Goal: Check status: Check status

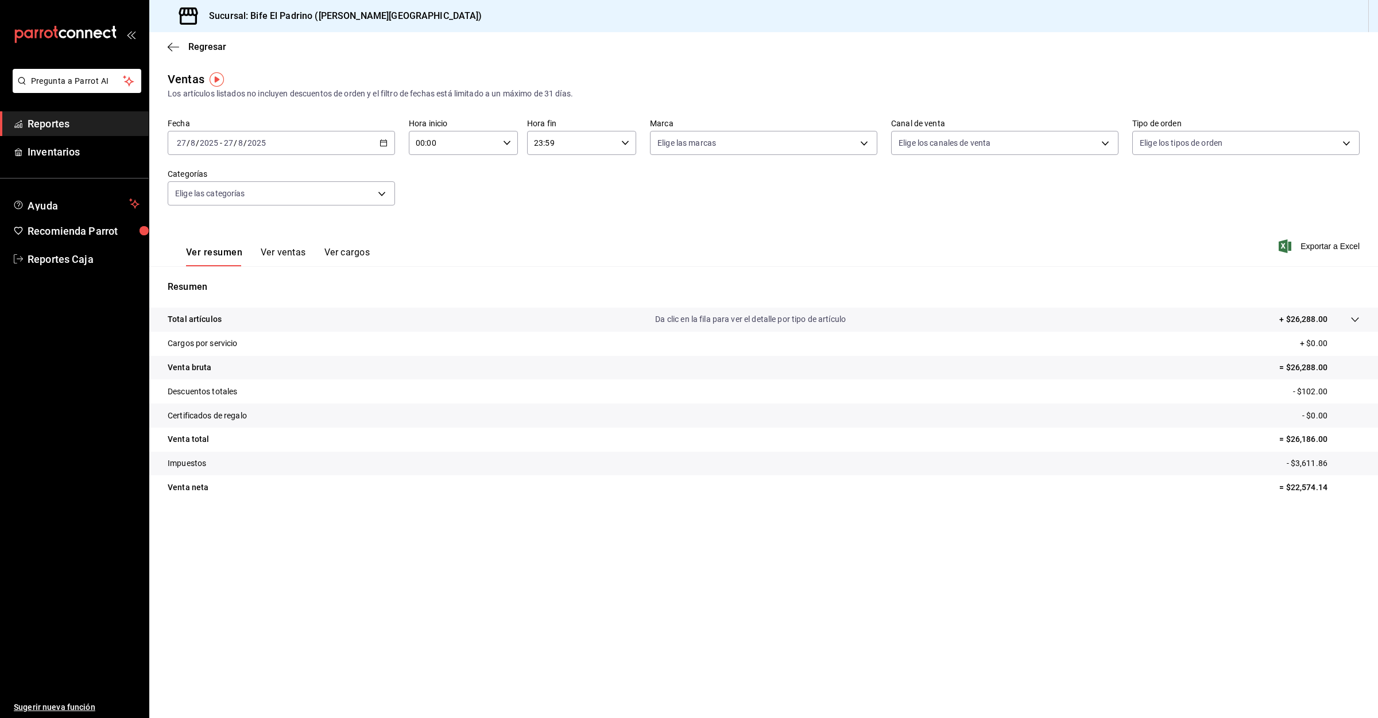
click at [57, 125] on span "Reportes" at bounding box center [84, 124] width 112 height 16
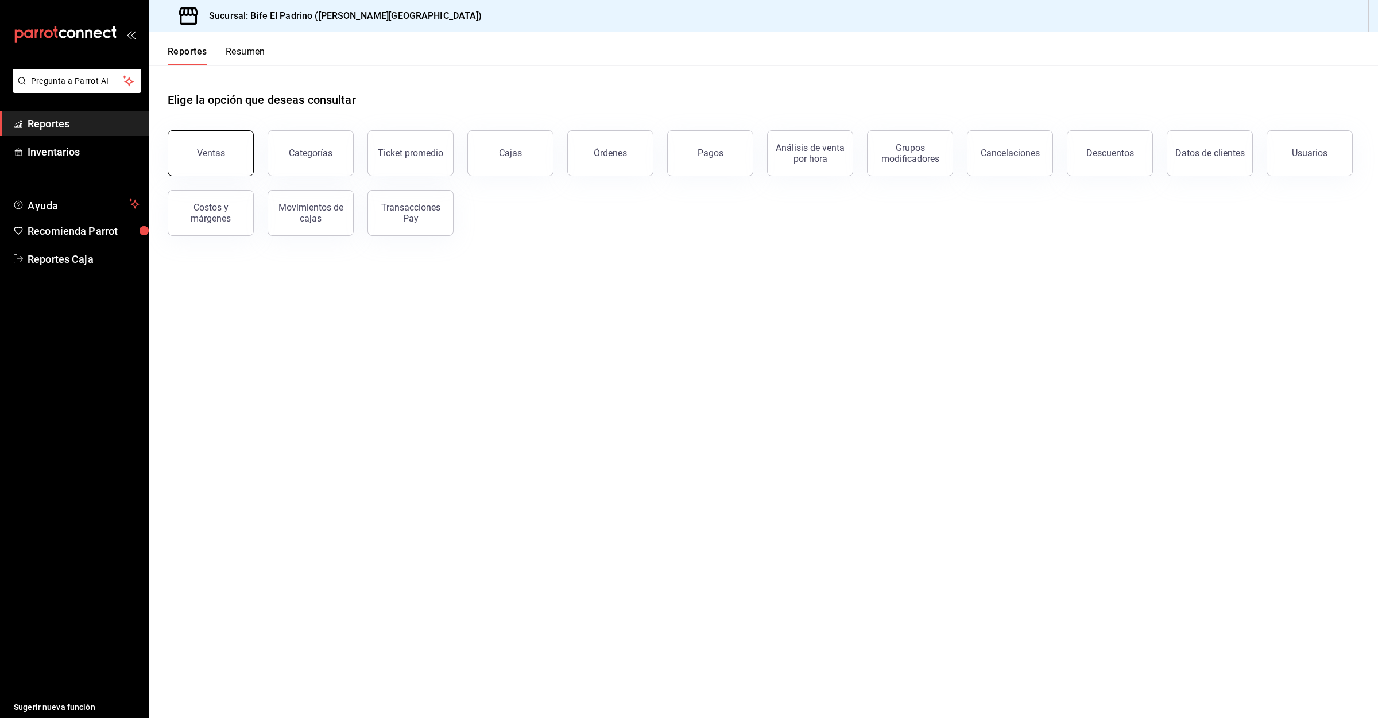
click at [214, 161] on button "Ventas" at bounding box center [211, 153] width 86 height 46
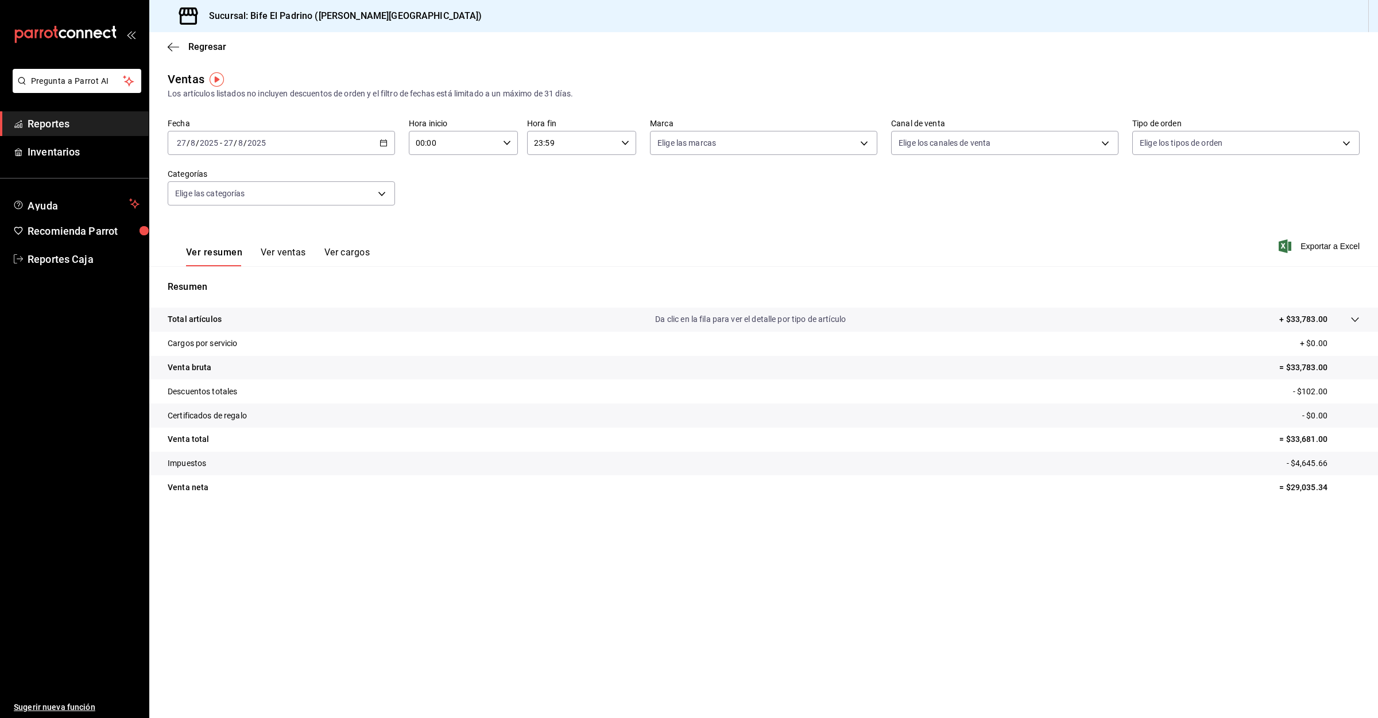
drag, startPoint x: 61, startPoint y: 121, endPoint x: 67, endPoint y: 121, distance: 6.3
click at [62, 119] on span "Reportes" at bounding box center [84, 124] width 112 height 16
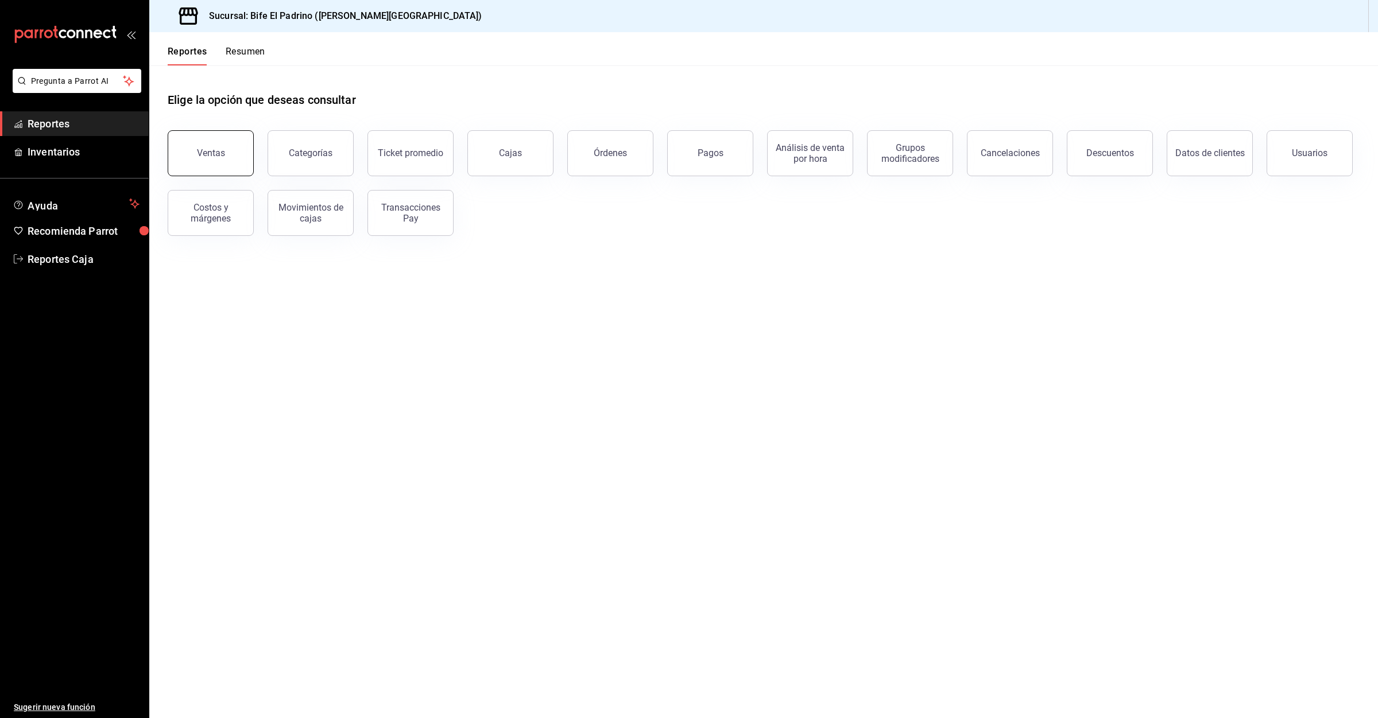
click at [243, 150] on button "Ventas" at bounding box center [211, 153] width 86 height 46
